Goal: Navigation & Orientation: Find specific page/section

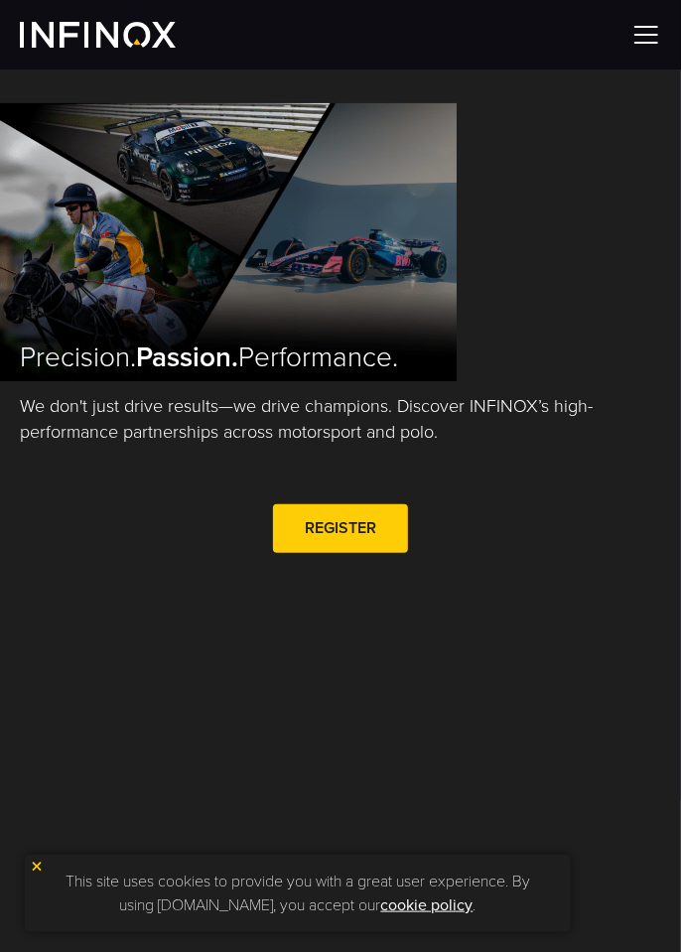
click at [387, 520] on link "REGISTER" at bounding box center [340, 528] width 135 height 49
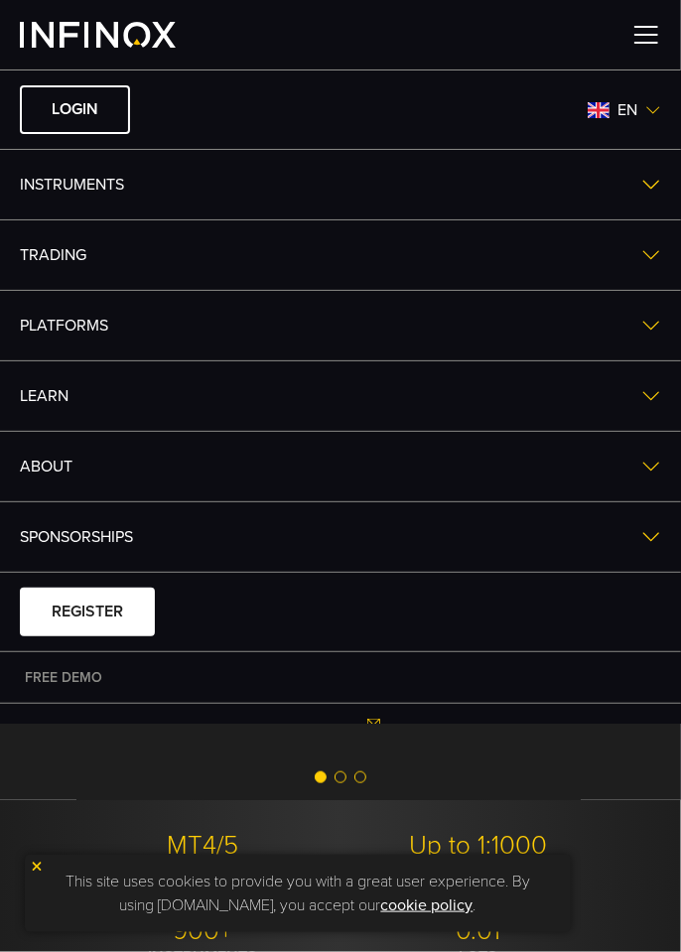
click at [653, 110] on img at bounding box center [653, 110] width 16 height 16
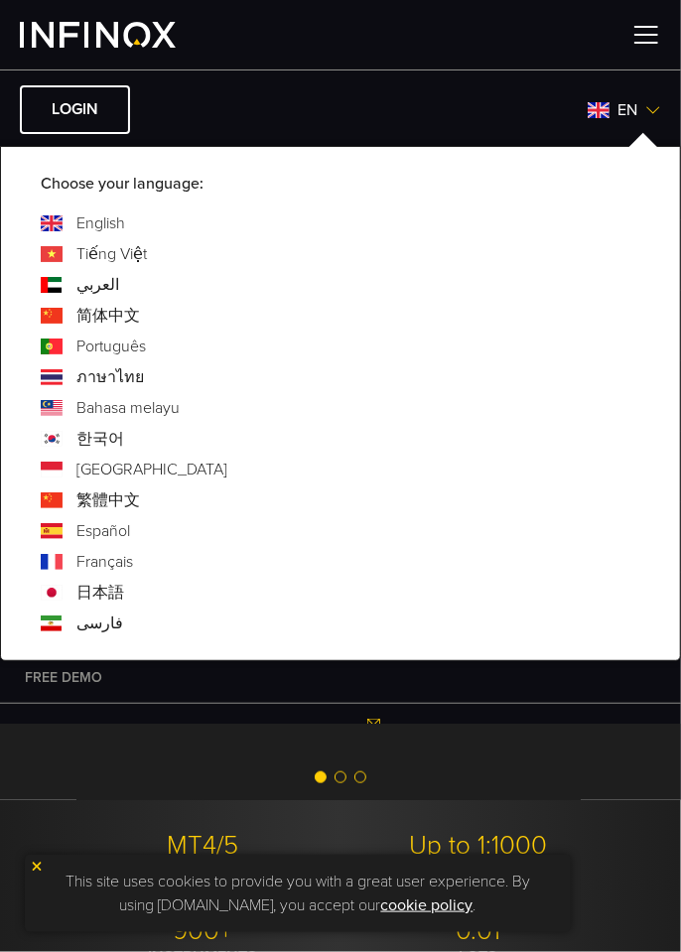
click at [77, 278] on link "العربي" at bounding box center [97, 285] width 43 height 24
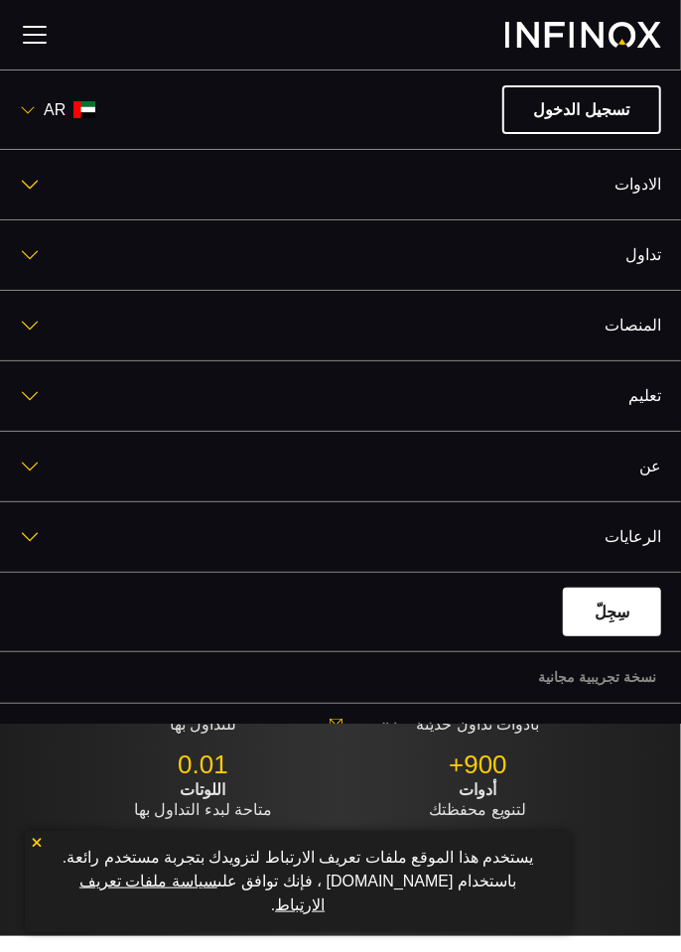
click at [620, 607] on link "سِجِلّ" at bounding box center [612, 612] width 98 height 49
click at [619, 107] on link "تسجيل الدخول" at bounding box center [581, 109] width 159 height 49
